Goal: Information Seeking & Learning: Learn about a topic

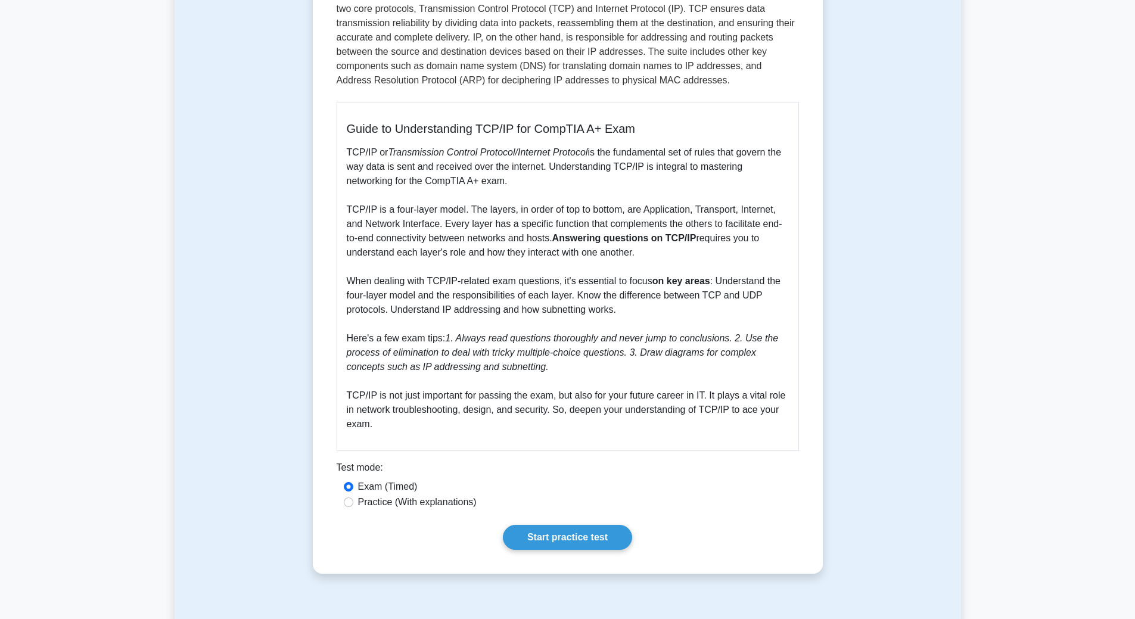
scroll to position [477, 0]
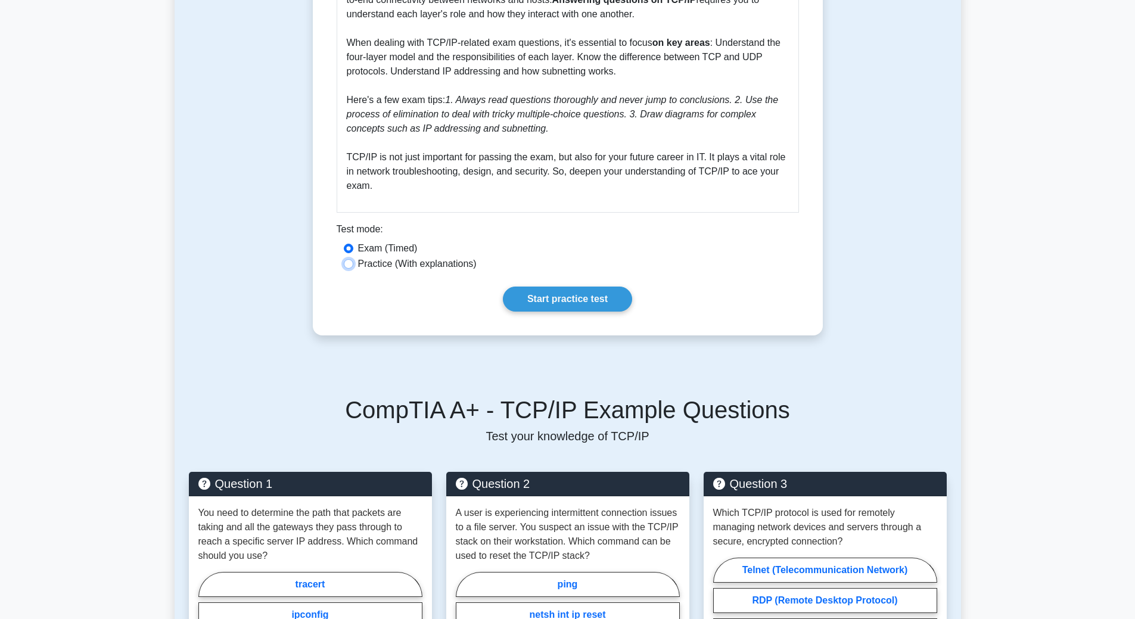
click at [350, 265] on input "Practice (With explanations)" at bounding box center [349, 264] width 10 height 10
radio input "true"
click at [559, 296] on link "Start practice test" at bounding box center [567, 299] width 129 height 25
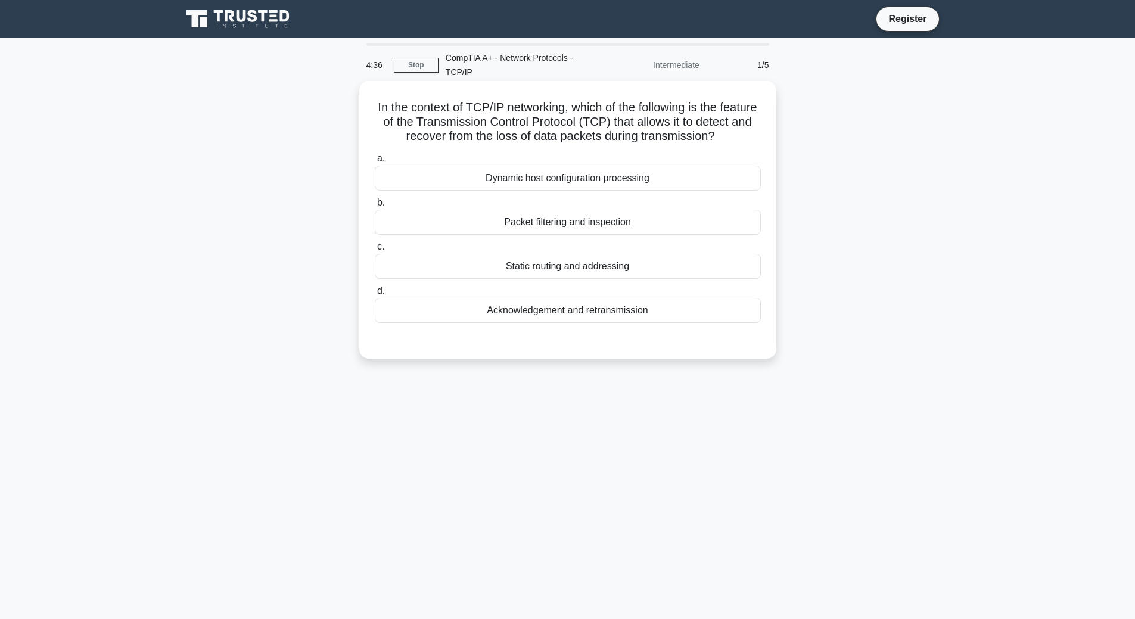
click at [564, 323] on div "Acknowledgement and retransmission" at bounding box center [568, 310] width 386 height 25
click at [375, 295] on input "d. Acknowledgement and retransmission" at bounding box center [375, 291] width 0 height 8
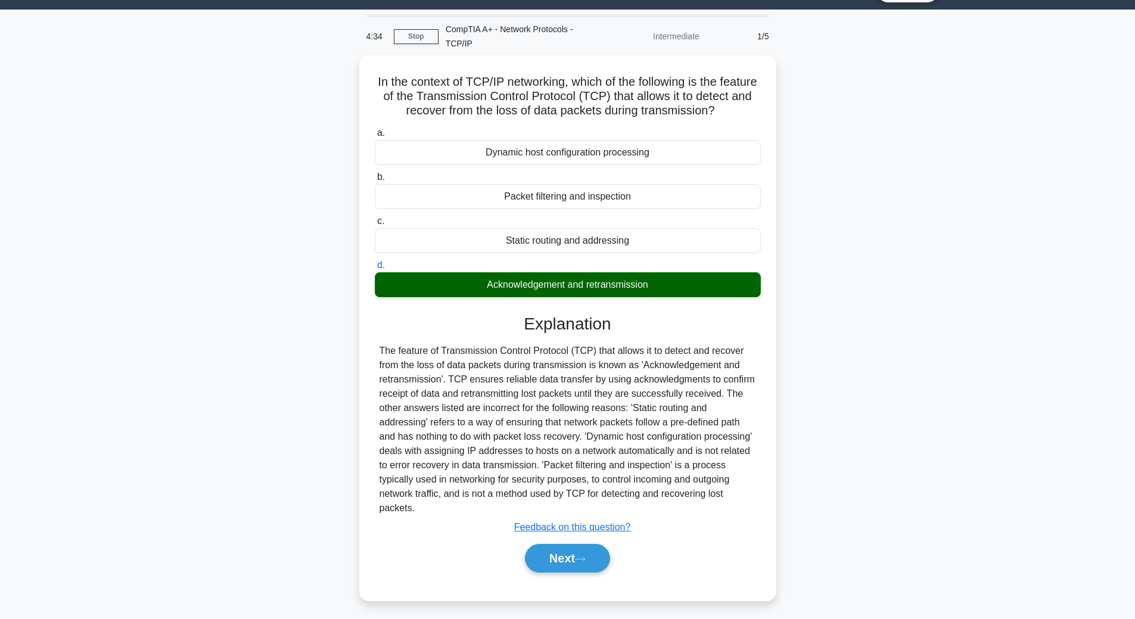
scroll to position [45, 0]
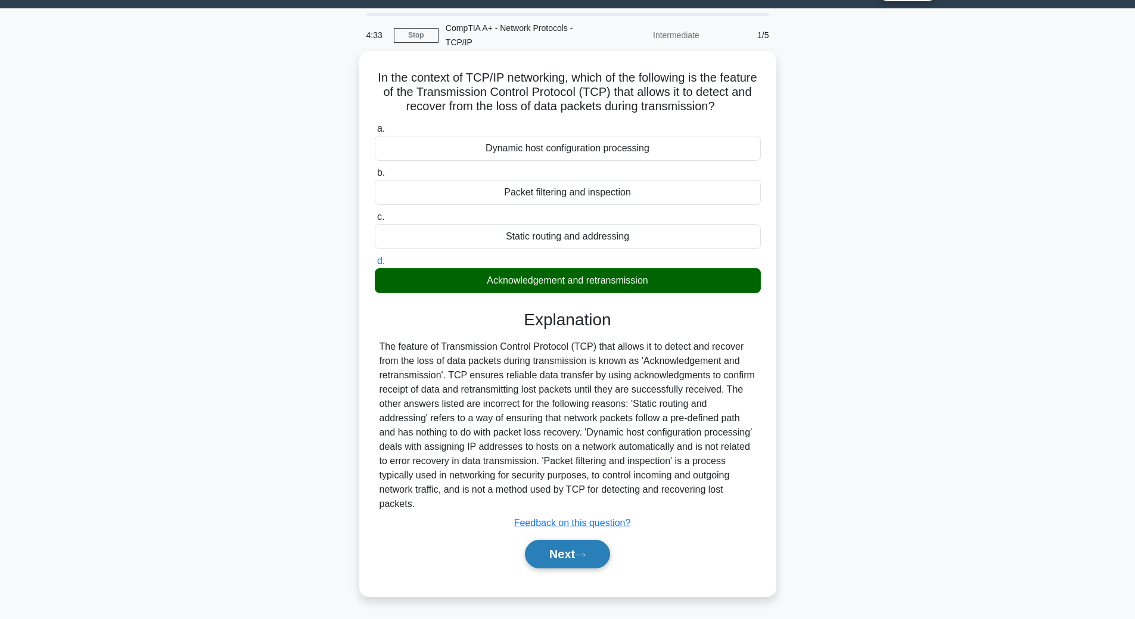
click at [553, 557] on button "Next" at bounding box center [567, 554] width 85 height 29
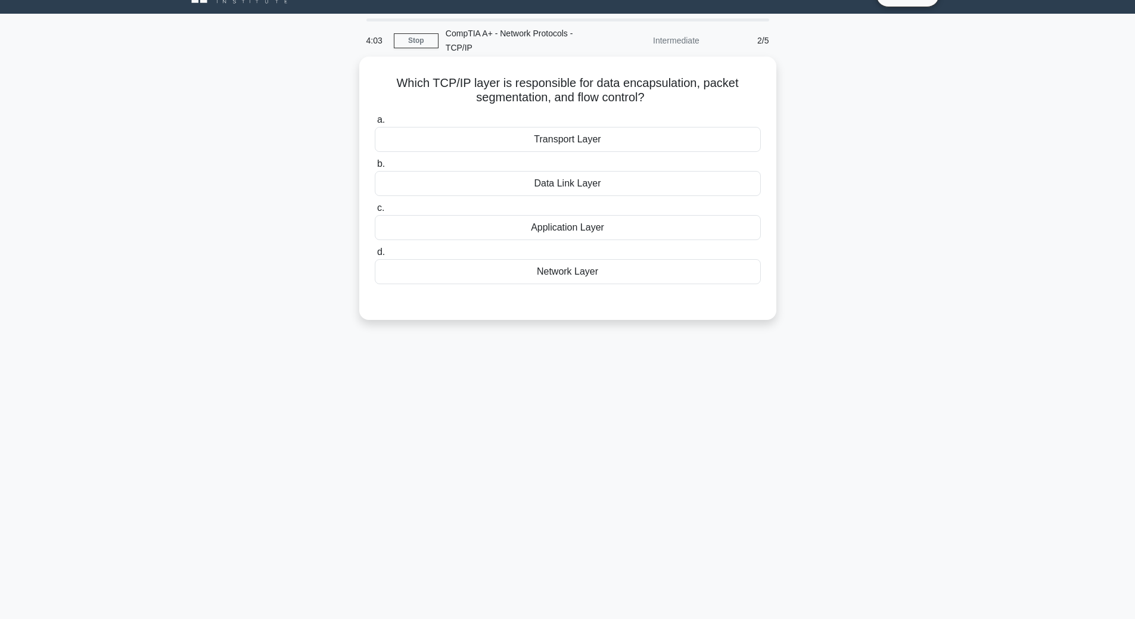
click at [565, 274] on div "Network Layer" at bounding box center [568, 271] width 386 height 25
click at [375, 256] on input "d. Network Layer" at bounding box center [375, 252] width 0 height 8
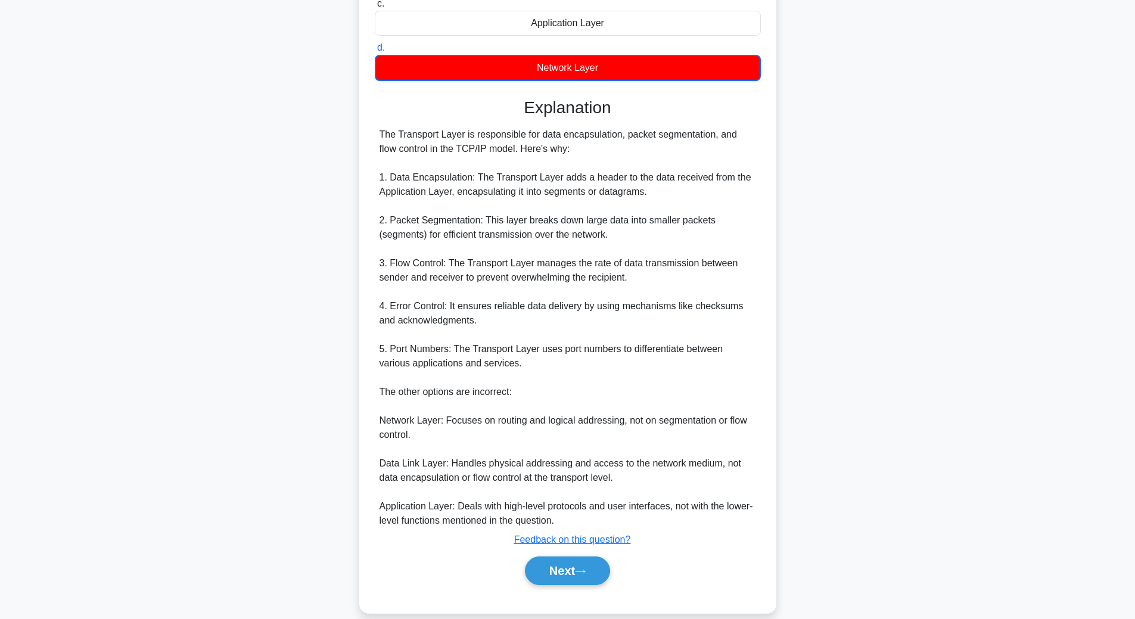
scroll to position [246, 0]
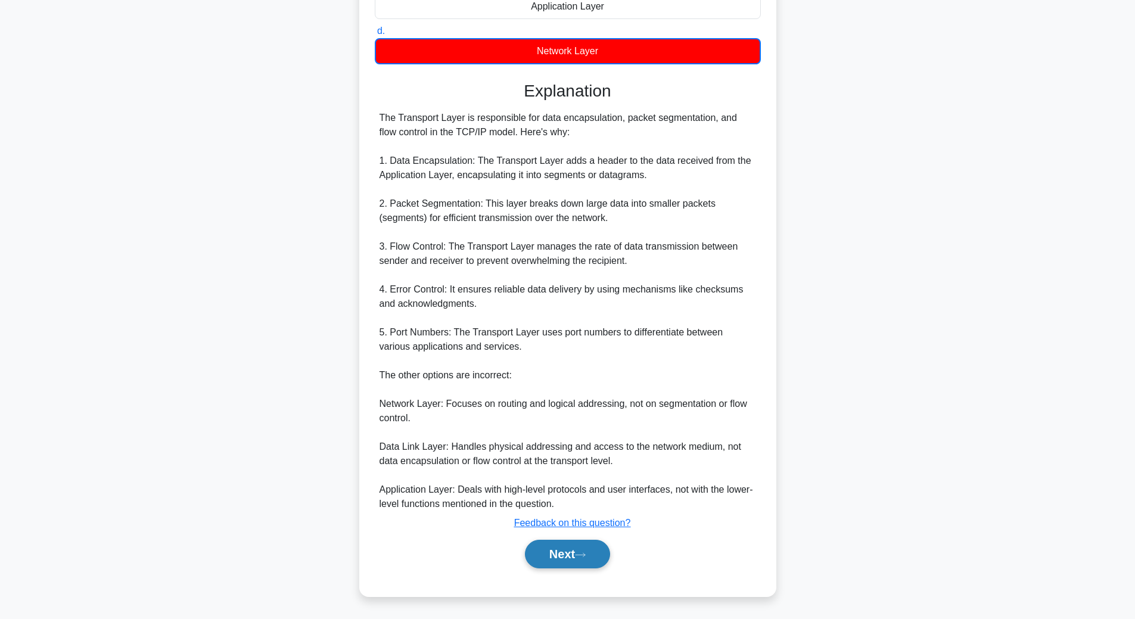
click at [561, 551] on button "Next" at bounding box center [567, 554] width 85 height 29
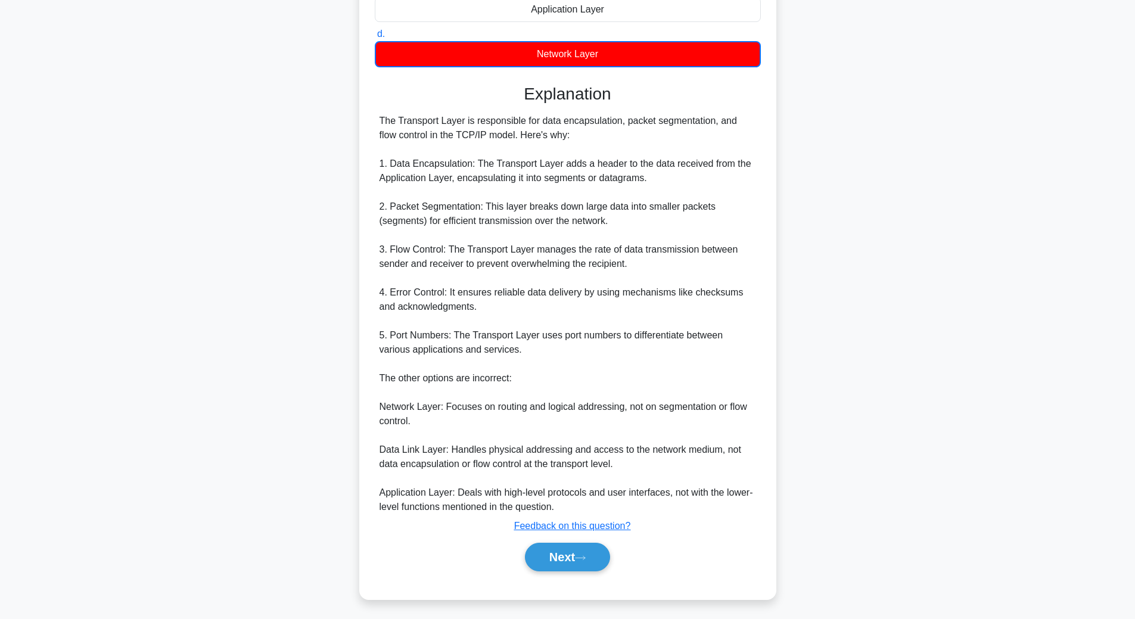
scroll to position [24, 0]
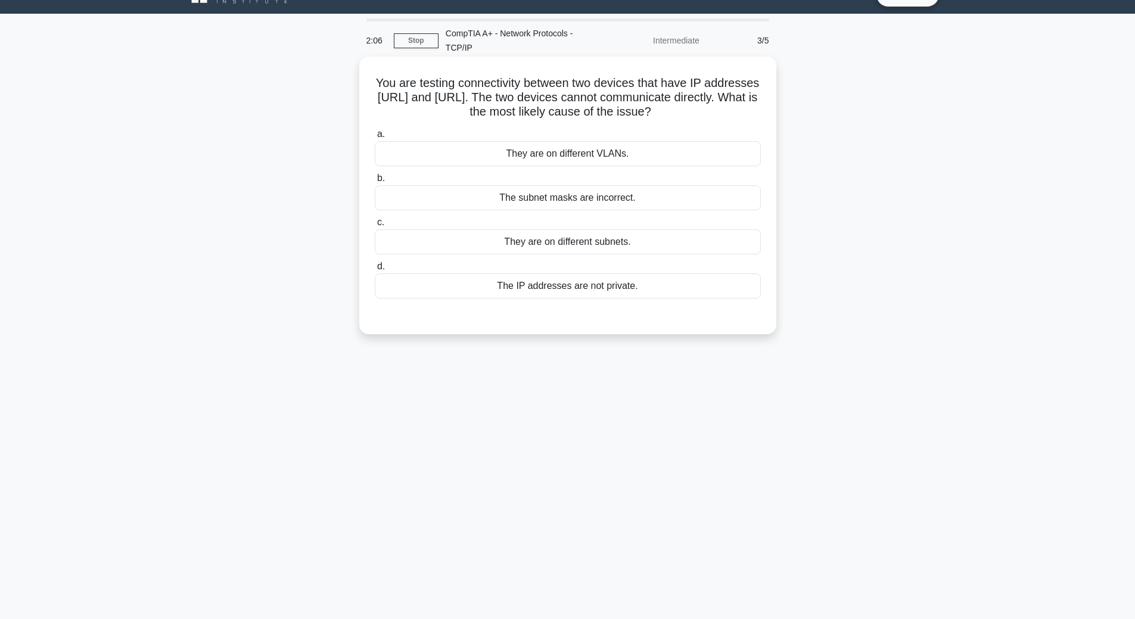
click at [586, 156] on div "They are on different VLANs." at bounding box center [568, 153] width 386 height 25
click at [375, 138] on input "a. They are on different VLANs." at bounding box center [375, 134] width 0 height 8
